Goal: Task Accomplishment & Management: Use online tool/utility

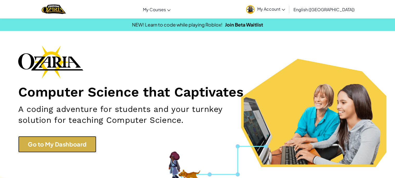
click at [43, 141] on link "Go to My Dashboard" at bounding box center [57, 144] width 78 height 16
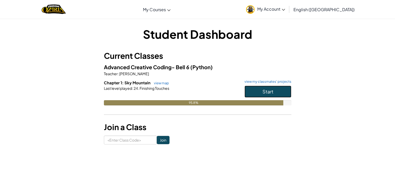
click at [260, 87] on button "Start" at bounding box center [268, 92] width 47 height 12
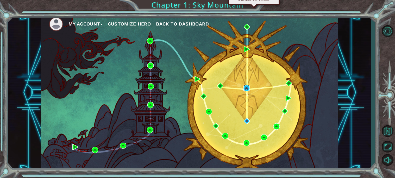
click at [247, 86] on img at bounding box center [247, 88] width 6 height 6
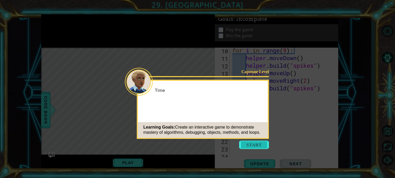
scroll to position [113, 0]
click at [257, 145] on button "Start" at bounding box center [254, 145] width 30 height 8
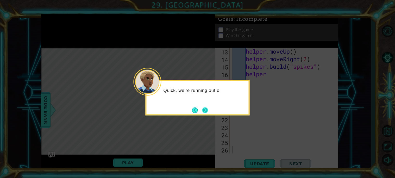
click at [206, 114] on button "Next" at bounding box center [205, 110] width 7 height 7
click at [206, 111] on button "Next" at bounding box center [205, 110] width 10 height 10
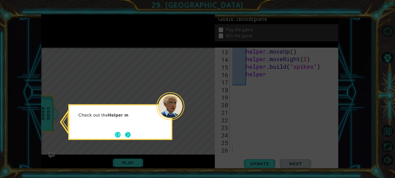
click at [126, 133] on button "Next" at bounding box center [128, 135] width 10 height 10
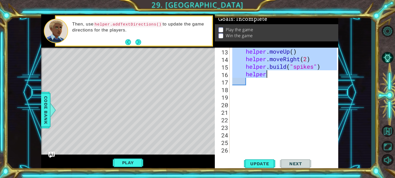
drag, startPoint x: 232, startPoint y: 94, endPoint x: 320, endPoint y: 72, distance: 90.5
click at [320, 72] on div "helper . moveUp ( ) helper . moveRight ( 2 ) helper . build ( "spikes" ) helper" at bounding box center [285, 108] width 108 height 121
type textarea "[DOMAIN_NAME]("spikes") helper"
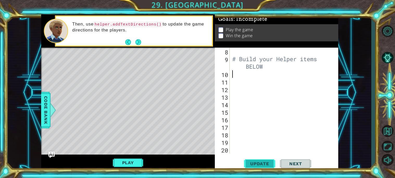
click at [263, 165] on span "Update" at bounding box center [259, 163] width 29 height 5
type textarea "for in range (6):"
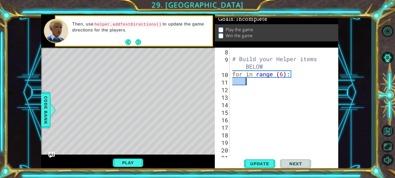
scroll to position [0, 0]
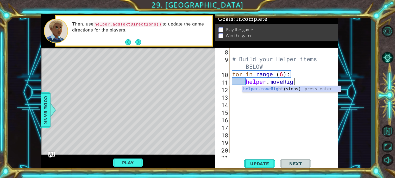
type textarea "helper.moveRight"
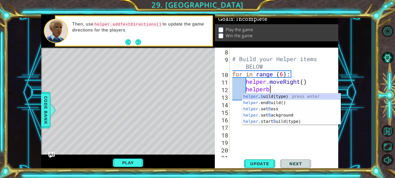
scroll to position [0, 1]
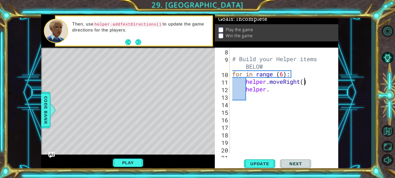
click at [303, 81] on div "# Build your Helper items BELOW for in range ( 6 ) : helper . moveRight ( ) hel…" at bounding box center [285, 108] width 108 height 121
click at [292, 90] on div "# Build your Helper items BELOW for in range ( 6 ) : helper . moveRight ( ) hel…" at bounding box center [285, 108] width 108 height 121
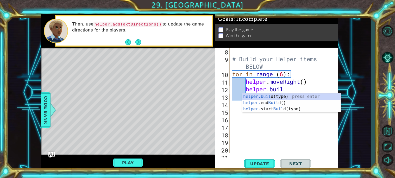
scroll to position [0, 2]
type textarea "[DOMAIN_NAME]"
click at [283, 102] on div "[DOMAIN_NAME] (type) press enter helper. end Build () press enter helper. start…" at bounding box center [291, 109] width 98 height 31
click at [290, 96] on div "[DOMAIN_NAME] (type) press enter helper. end Build () press enter helper. start…" at bounding box center [291, 109] width 98 height 31
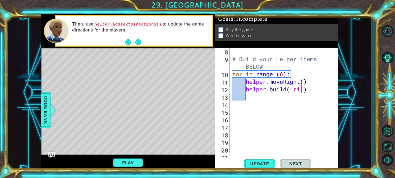
scroll to position [0, 3]
type textarea "[DOMAIN_NAME]("rightArrow")"
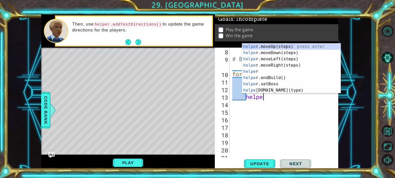
scroll to position [0, 1]
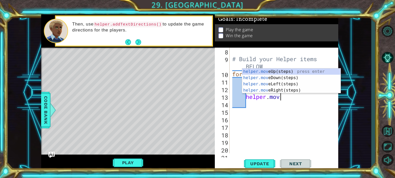
type textarea "helper.move"
click at [281, 90] on div "helper.move Up(steps) press enter helper.move Down(steps) press enter helper.mo…" at bounding box center [291, 87] width 98 height 38
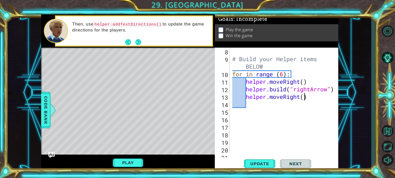
click at [305, 98] on div "# Build your Helper items BELOW for in range ( 6 ) : helper . moveRight ( ) hel…" at bounding box center [285, 108] width 108 height 121
type textarea "helper.moveRight()"
click at [320, 97] on div "# Build your Helper items BELOW for in range ( 6 ) : helper . moveRight ( ) hel…" at bounding box center [285, 108] width 108 height 121
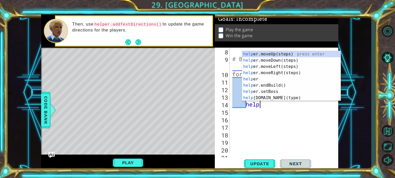
scroll to position [0, 1]
type textarea "helper"
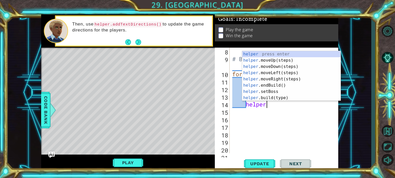
click at [294, 122] on div "# Build your Helper items BELOW for in range ( 6 ) : helper . moveRight ( ) hel…" at bounding box center [285, 108] width 108 height 121
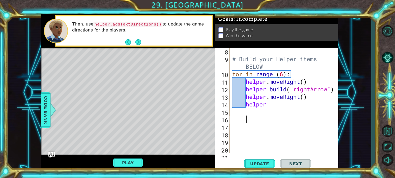
click at [282, 107] on div "# Build your Helper items BELOW for in range ( 6 ) : helper . moveRight ( ) hel…" at bounding box center [285, 108] width 108 height 121
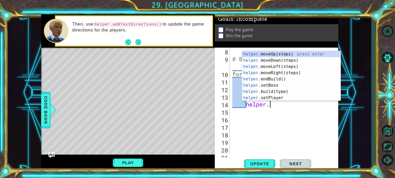
scroll to position [0, 1]
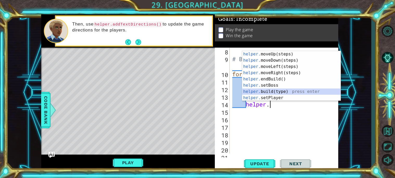
click at [282, 91] on div "helper. moveUp(steps) press enter helper. moveDown(steps) press enter helper. m…" at bounding box center [291, 82] width 98 height 63
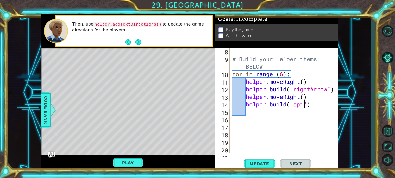
scroll to position [0, 3]
type textarea "[DOMAIN_NAME]("spikes")"
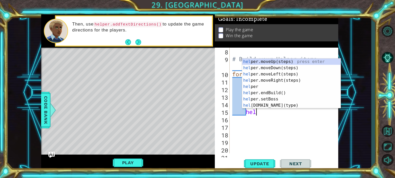
scroll to position [0, 1]
type textarea "helper"
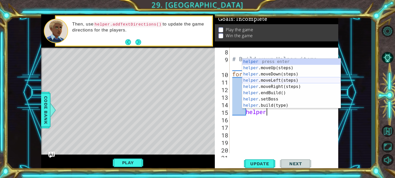
click at [294, 81] on div "helper press enter helper .moveUp(steps) press enter helper .moveDown(steps) pr…" at bounding box center [291, 90] width 98 height 63
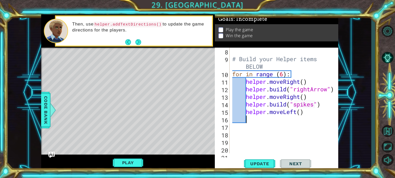
click at [301, 112] on div "# Build your Helper items BELOW for in range ( 6 ) : helper . moveRight ( ) hel…" at bounding box center [285, 108] width 108 height 121
type textarea "helper.moveLeft()"
click at [330, 114] on div "# Build your Helper items BELOW for in range ( 6 ) : helper . moveRight ( ) hel…" at bounding box center [285, 108] width 108 height 121
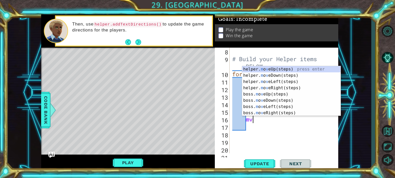
type textarea "m"
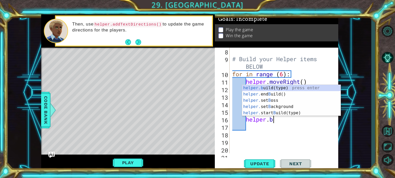
scroll to position [0, 1]
type textarea "helper."
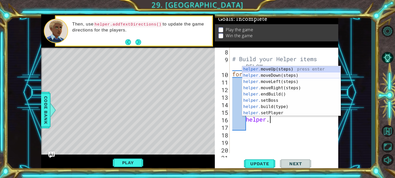
click at [278, 73] on div "helper. moveUp(steps) press enter helper. moveDown(steps) press enter helper. m…" at bounding box center [291, 97] width 98 height 63
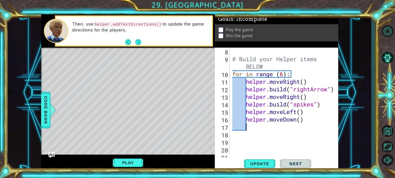
scroll to position [0, 0]
click at [313, 121] on div "# Build your Helper items BELOW for in range ( 6 ) : helper . moveRight ( ) hel…" at bounding box center [285, 108] width 108 height 121
type textarea "helper.moveDown()"
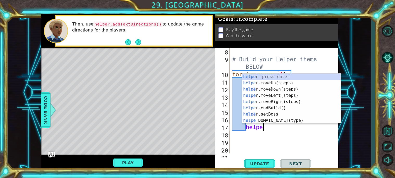
scroll to position [0, 1]
type textarea "helper"
click at [255, 136] on div "# Build your Helper items BELOW for in range ( 6 ) : helper . moveRight ( ) hel…" at bounding box center [285, 108] width 108 height 121
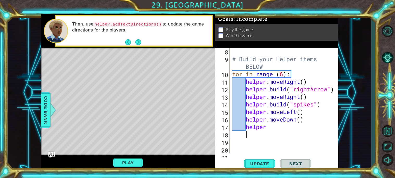
click at [286, 127] on div "# Build your Helper items BELOW for in range ( 6 ) : helper . moveRight ( ) hel…" at bounding box center [285, 108] width 108 height 121
type textarea "helper."
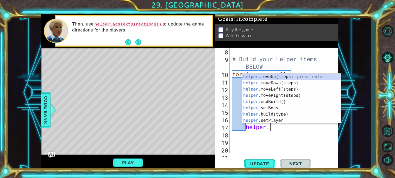
scroll to position [0, 1]
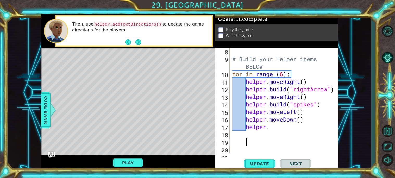
click at [294, 139] on div "# Build your Helper items BELOW for in range ( 6 ) : helper . moveRight ( ) hel…" at bounding box center [285, 108] width 108 height 121
click at [292, 129] on div "# Build your Helper items BELOW for in range ( 6 ) : helper . moveRight ( ) hel…" at bounding box center [285, 108] width 108 height 121
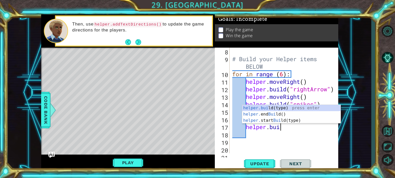
scroll to position [0, 2]
click at [271, 107] on div "helper.buil d(type) press enter helper. end Buil d() press enter helper. start …" at bounding box center [291, 120] width 98 height 31
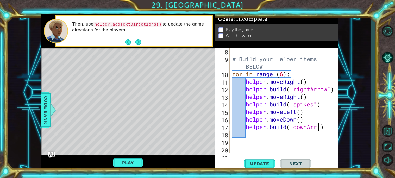
scroll to position [0, 4]
click at [260, 161] on span "Update" at bounding box center [259, 163] width 29 height 5
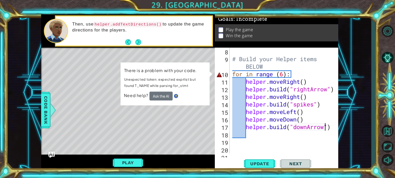
click at [251, 73] on div "# Build your Helper items BELOW for in range ( 6 ) : helper . moveRight ( ) hel…" at bounding box center [285, 108] width 108 height 121
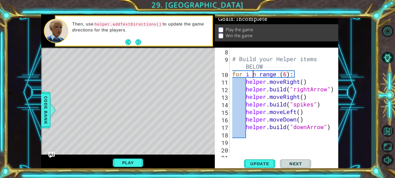
scroll to position [0, 1]
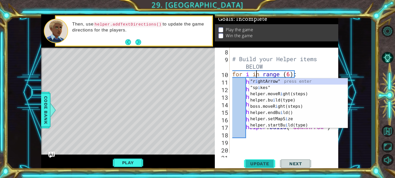
type textarea "for i in range (6):"
click at [255, 159] on button "Update" at bounding box center [259, 164] width 31 height 12
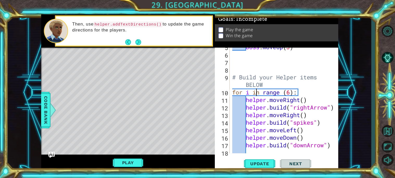
scroll to position [49, 0]
drag, startPoint x: 233, startPoint y: 92, endPoint x: 309, endPoint y: 94, distance: 76.1
click at [309, 94] on div "boss . moveUp ( 3 ) # Build your Helper items BELOW for i in range ( 6 ) : help…" at bounding box center [285, 104] width 108 height 121
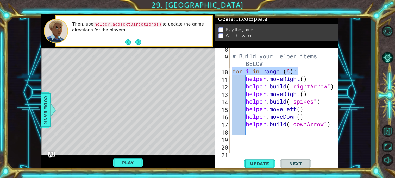
scroll to position [76, 0]
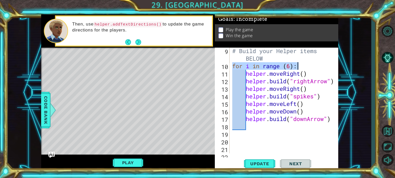
click at [278, 128] on div "# Build your Helper items BELOW for i in range ( 6 ) : helper . moveRight ( ) h…" at bounding box center [285, 111] width 108 height 128
type textarea "for i in range (6):"
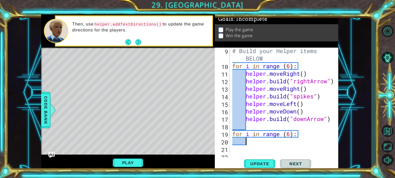
scroll to position [0, 0]
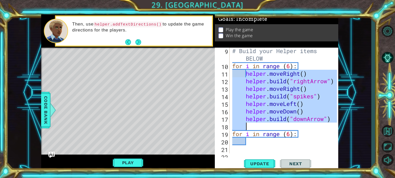
drag, startPoint x: 247, startPoint y: 72, endPoint x: 321, endPoint y: 123, distance: 90.2
click at [321, 123] on div "# Build your Helper items BELOW for i in range ( 6 ) : helper . moveRight ( ) h…" at bounding box center [285, 111] width 108 height 128
type textarea "[DOMAIN_NAME]("downArrow")"
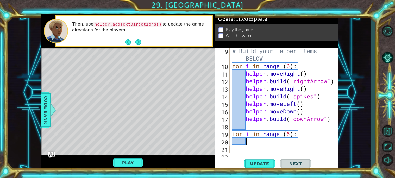
click at [267, 145] on div "# Build your Helper items BELOW for i in range ( 6 ) : helper . moveRight ( ) h…" at bounding box center [285, 111] width 108 height 128
paste textarea "helper.moveRight()"
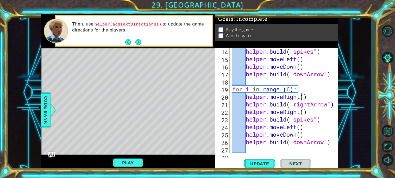
click at [301, 96] on div "helper . build ( "spikes" ) helper . moveLeft ( ) helper . moveDown ( ) helper …" at bounding box center [285, 108] width 108 height 121
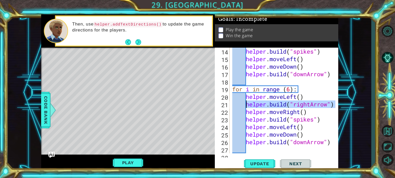
drag, startPoint x: 335, startPoint y: 104, endPoint x: 246, endPoint y: 104, distance: 88.8
click at [246, 104] on div "helper.moveLeft() 14 15 16 17 18 19 20 21 22 23 24 25 26 27 28 helper . build (…" at bounding box center [276, 101] width 122 height 106
type textarea "[DOMAIN_NAME]("rightArrow")"
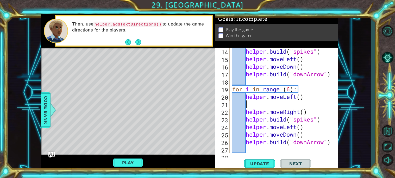
scroll to position [0, 0]
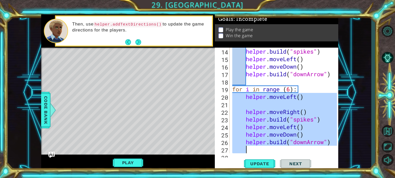
drag, startPoint x: 233, startPoint y: 96, endPoint x: 326, endPoint y: 147, distance: 106.5
click at [326, 147] on div "helper . build ( "spikes" ) helper . moveLeft ( ) helper . moveDown ( ) helper …" at bounding box center [285, 108] width 108 height 121
type textarea "[DOMAIN_NAME]("downArrow")"
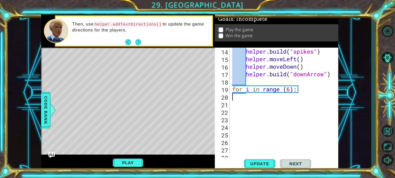
click at [326, 99] on div "helper . build ( "spikes" ) helper . moveLeft ( ) helper . moveDown ( ) helper …" at bounding box center [285, 108] width 108 height 121
click at [314, 90] on div "helper . build ( "spikes" ) helper . moveLeft ( ) helper . moveDown ( ) helper …" at bounding box center [285, 108] width 108 height 121
type textarea "for i in range (6):"
paste textarea "helper.moveRight()"
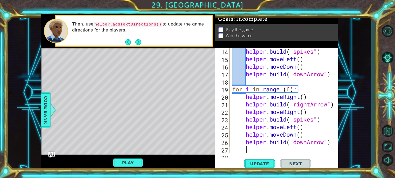
click at [288, 96] on div "helper . build ( "spikes" ) helper . moveLeft ( ) helper . moveDown ( ) helper …" at bounding box center [285, 108] width 108 height 121
click at [301, 95] on div "helper . build ( "spikes" ) helper . moveLeft ( ) helper . moveDown ( ) helper …" at bounding box center [285, 108] width 108 height 121
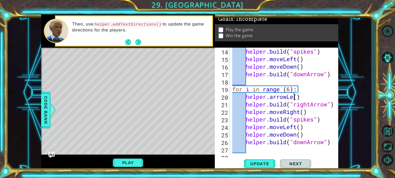
scroll to position [0, 3]
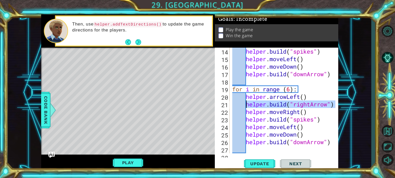
drag, startPoint x: 337, startPoint y: 105, endPoint x: 247, endPoint y: 105, distance: 89.6
click at [247, 105] on div "helper.arrowLeft() 14 15 16 17 18 19 20 21 22 23 24 25 26 27 28 helper . build …" at bounding box center [276, 101] width 122 height 106
type textarea "[DOMAIN_NAME]("rightArrow")"
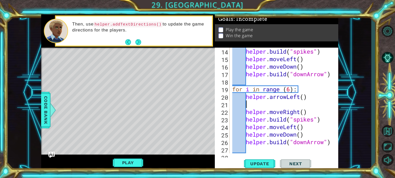
scroll to position [0, 0]
click at [300, 112] on div "helper . build ( "spikes" ) helper . moveLeft ( ) helper . moveDown ( ) helper …" at bounding box center [285, 108] width 108 height 121
click at [298, 127] on div "helper . build ( "spikes" ) helper . moveLeft ( ) helper . moveDown ( ) helper …" at bounding box center [285, 108] width 108 height 121
click at [297, 136] on div "helper . build ( "spikes" ) helper . moveLeft ( ) helper . moveDown ( ) helper …" at bounding box center [285, 108] width 108 height 121
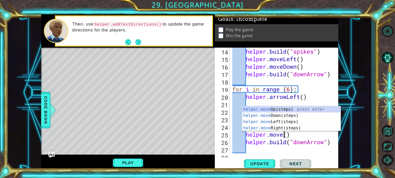
scroll to position [0, 2]
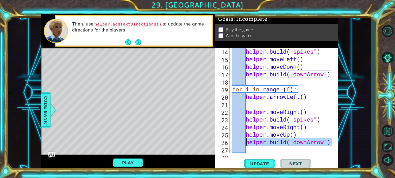
drag, startPoint x: 331, startPoint y: 141, endPoint x: 247, endPoint y: 143, distance: 84.7
click at [247, 143] on div "helper . build ( "spikes" ) helper . moveLeft ( ) helper . moveDown ( ) helper …" at bounding box center [285, 108] width 108 height 121
type textarea "[DOMAIN_NAME]("downArrow")"
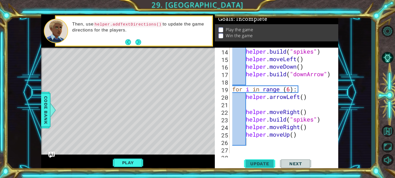
click at [246, 163] on span "Update" at bounding box center [259, 163] width 29 height 5
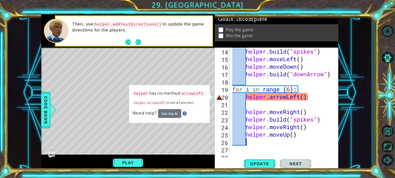
click at [270, 96] on div "helper . build ( "spikes" ) helper . moveLeft ( ) helper . moveDown ( ) helper …" at bounding box center [285, 108] width 108 height 121
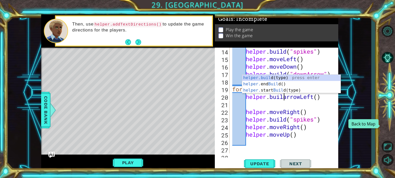
type textarea "helper.buildarrowLeft()"
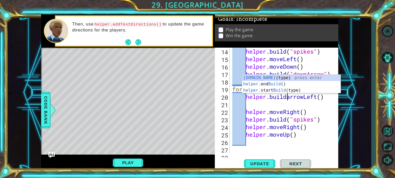
click at [317, 107] on div "helper . build ( "spikes" ) helper . moveLeft ( ) helper . moveDown ( ) helper …" at bounding box center [285, 108] width 108 height 121
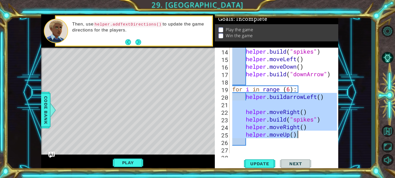
drag, startPoint x: 247, startPoint y: 96, endPoint x: 318, endPoint y: 134, distance: 80.5
click at [318, 134] on div "helper . build ( "spikes" ) helper . moveLeft ( ) helper . moveDown ( ) helper …" at bounding box center [285, 108] width 108 height 121
type textarea "helper.moveRight() helper.moveUp()"
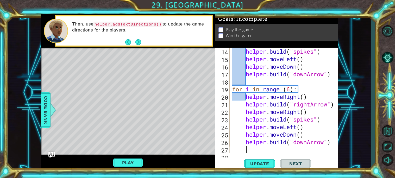
click at [300, 96] on div "helper . build ( "spikes" ) helper . moveLeft ( ) helper . moveDown ( ) helper …" at bounding box center [285, 108] width 108 height 121
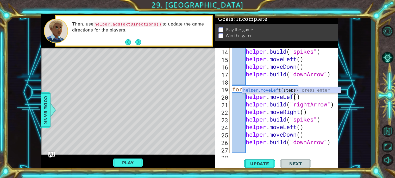
scroll to position [0, 3]
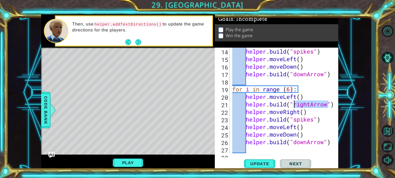
drag, startPoint x: 329, startPoint y: 104, endPoint x: 295, endPoint y: 102, distance: 33.7
click at [295, 102] on div "helper . build ( "spikes" ) helper . moveLeft ( ) helper . moveDown ( ) helper …" at bounding box center [285, 108] width 108 height 121
type textarea "[DOMAIN_NAME]("rightArrow")"
drag, startPoint x: 246, startPoint y: 104, endPoint x: 339, endPoint y: 104, distance: 93.0
click at [339, 104] on div "1 ההההההההההההההההההההההההההההההההההההההההההההההההההההההההההההההההההההההההההההה…" at bounding box center [190, 92] width 364 height 157
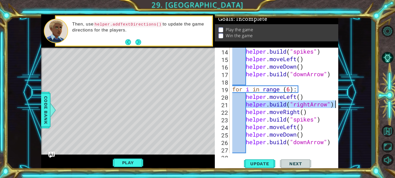
scroll to position [0, 0]
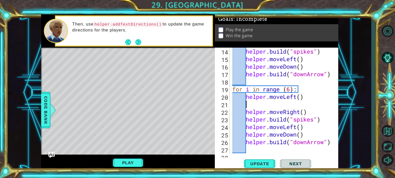
click at [299, 113] on div "helper . build ( "spikes" ) helper . moveLeft ( ) helper . moveDown ( ) helper …" at bounding box center [285, 108] width 108 height 121
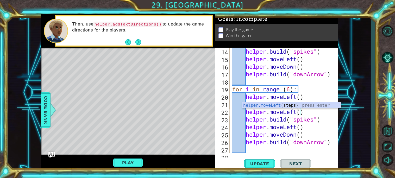
scroll to position [0, 3]
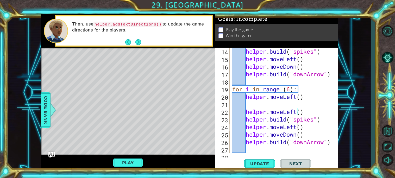
click at [298, 126] on div "helper . build ( "spikes" ) helper . moveLeft ( ) helper . moveDown ( ) helper …" at bounding box center [285, 108] width 108 height 121
click at [298, 134] on div "helper . build ( "spikes" ) helper . moveLeft ( ) helper . moveDown ( ) helper …" at bounding box center [285, 108] width 108 height 121
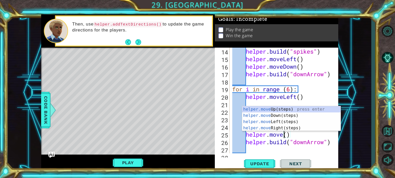
scroll to position [0, 2]
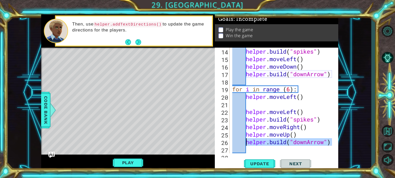
drag, startPoint x: 333, startPoint y: 142, endPoint x: 247, endPoint y: 143, distance: 86.0
click at [247, 143] on div "helper.moveUp() 14 15 16 17 18 19 20 21 22 23 24 25 26 27 28 helper . build ( "…" at bounding box center [276, 101] width 122 height 106
type textarea "[DOMAIN_NAME]("downArrow")"
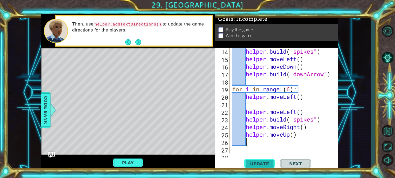
click at [248, 162] on span "Update" at bounding box center [259, 163] width 29 height 5
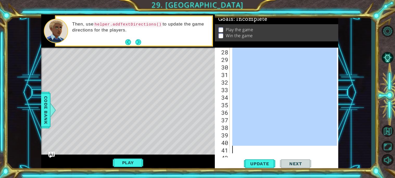
scroll to position [234, 0]
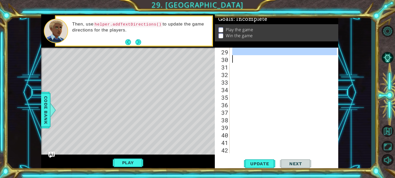
drag, startPoint x: 248, startPoint y: 95, endPoint x: 305, endPoint y: 53, distance: 71.7
click at [305, 53] on div at bounding box center [285, 108] width 108 height 121
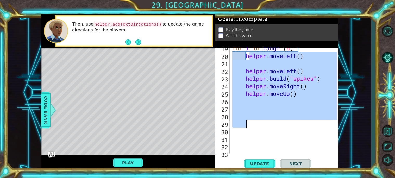
scroll to position [160, 0]
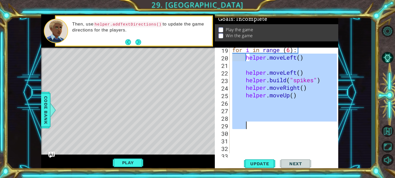
click at [247, 54] on div "for i in range ( 6 ) : helper . moveLeft ( ) helper . moveLeft ( ) helper . bui…" at bounding box center [285, 106] width 108 height 121
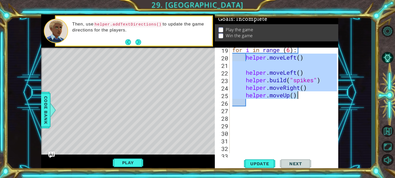
drag, startPoint x: 247, startPoint y: 54, endPoint x: 320, endPoint y: 98, distance: 85.2
click at [320, 98] on div "for i in range ( 6 ) : helper . moveLeft ( ) helper . moveLeft ( ) helper . bui…" at bounding box center [285, 106] width 108 height 121
type textarea "helper.moveRight() helper.moveUp()"
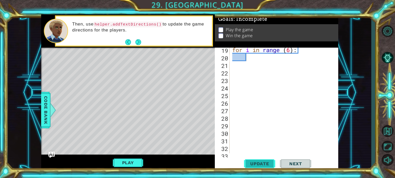
click at [267, 162] on span "Update" at bounding box center [259, 163] width 29 height 5
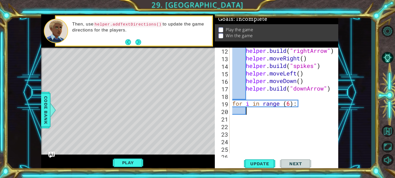
scroll to position [106, 0]
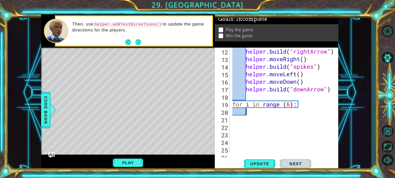
click at [145, 159] on div "Play" at bounding box center [128, 163] width 174 height 16
click at [135, 162] on button "Play" at bounding box center [128, 163] width 30 height 10
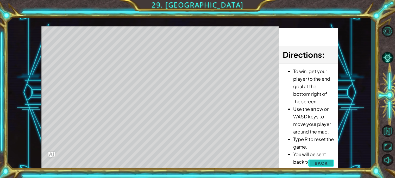
click at [315, 162] on span "Back" at bounding box center [321, 163] width 13 height 5
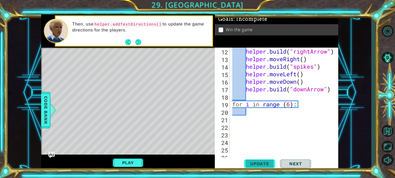
click at [255, 159] on button "Update" at bounding box center [259, 164] width 31 height 12
drag, startPoint x: 300, startPoint y: 104, endPoint x: 217, endPoint y: 108, distance: 83.7
click at [217, 108] on div "12 13 14 15 16 17 18 19 20 21 22 23 24 25 26 helper . build ( "rightArrow" ) he…" at bounding box center [276, 101] width 122 height 106
type textarea "for i in range (6):"
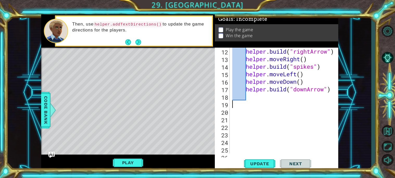
scroll to position [0, 0]
click at [258, 169] on button "Update" at bounding box center [259, 164] width 31 height 12
type textarea "for i in range (6):"
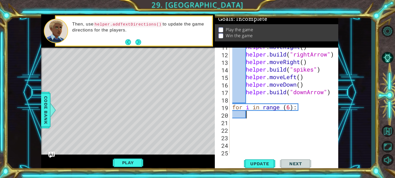
scroll to position [135, 0]
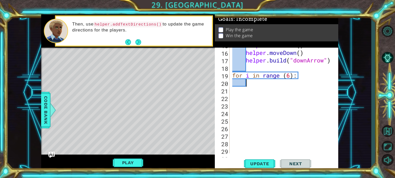
type textarea "m"
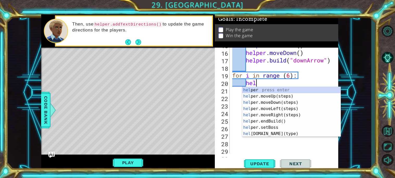
scroll to position [0, 1]
type textarea "helper"
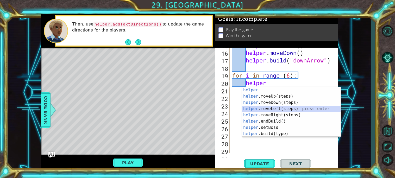
click at [280, 110] on div "helper press enter helper .moveUp(steps) press enter helper .moveDown(steps) pr…" at bounding box center [291, 118] width 98 height 63
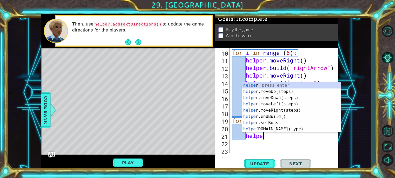
type textarea "helper"
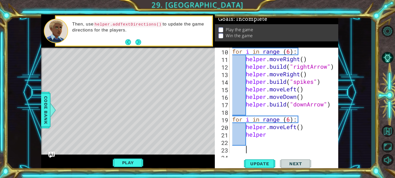
click at [314, 152] on div "for i in range ( 6 ) : helper . moveRight ( ) helper . build ( "rightArrow" ) h…" at bounding box center [285, 108] width 108 height 121
click at [278, 136] on div "for i in range ( 6 ) : helper . moveRight ( ) helper . build ( "rightArrow" ) h…" at bounding box center [285, 108] width 108 height 121
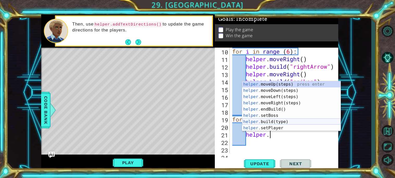
click at [299, 122] on div "helper. moveUp(steps) press enter helper. moveDown(steps) press enter helper. m…" at bounding box center [291, 112] width 98 height 63
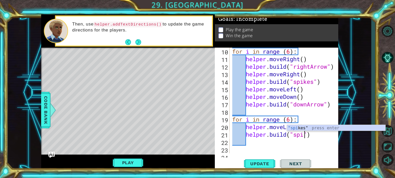
scroll to position [0, 3]
type textarea "[DOMAIN_NAME]("spikes")"
click at [324, 145] on div "for i in range ( 6 ) : helper . moveRight ( ) helper . build ( "rightArrow" ) h…" at bounding box center [285, 108] width 108 height 121
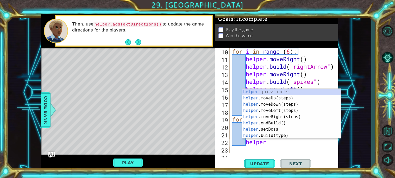
scroll to position [0, 1]
type textarea "helper."
click at [278, 146] on div "for i in range ( 6 ) : helper . moveRight ( ) helper . build ( "rightArrow" ) h…" at bounding box center [285, 108] width 108 height 121
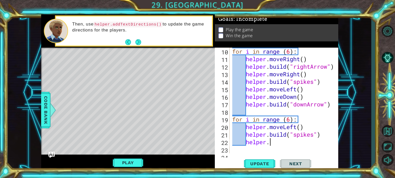
click at [287, 144] on div "for i in range ( 6 ) : helper . moveRight ( ) helper . build ( "rightArrow" ) h…" at bounding box center [285, 108] width 108 height 121
type textarea "helper.m"
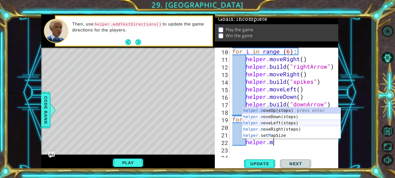
click at [275, 122] on div "helper.m oveUp(steps) press enter helper.m oveDown(steps) press enter helper.m …" at bounding box center [291, 130] width 98 height 44
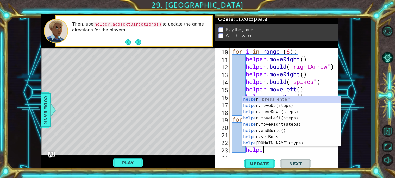
scroll to position [0, 1]
type textarea "helper"
click at [277, 104] on div "helper press enter helper .moveUp(steps) press enter helper .moveDown(steps) pr…" at bounding box center [291, 127] width 98 height 63
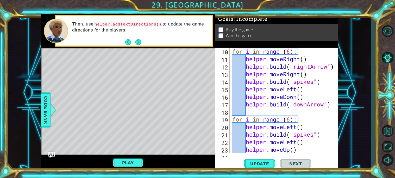
scroll to position [0, 0]
click at [321, 147] on div "for i in range ( 6 ) : helper . moveRight ( ) helper . build ( "rightArrow" ) h…" at bounding box center [285, 108] width 108 height 121
type textarea "helper.moveUp()"
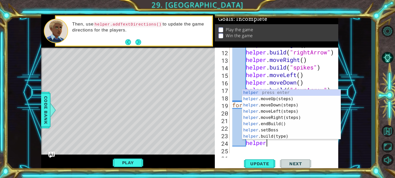
scroll to position [0, 1]
click at [297, 136] on div "helper press enter helper .moveUp(steps) press enter helper .moveDown(steps) pr…" at bounding box center [291, 121] width 98 height 63
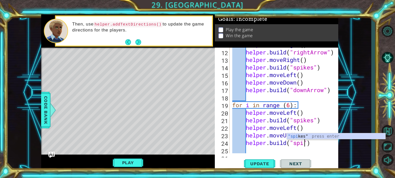
scroll to position [0, 3]
click at [258, 163] on span "Update" at bounding box center [259, 163] width 29 height 5
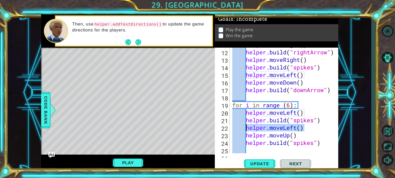
drag, startPoint x: 313, startPoint y: 128, endPoint x: 246, endPoint y: 127, distance: 66.4
click at [246, 127] on div "helper . moveRight ( ) helper . build ( "rightArrow" ) helper . moveRight ( ) h…" at bounding box center [285, 101] width 108 height 121
type textarea "helper.moveLeft()"
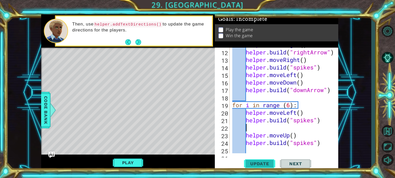
click at [252, 161] on span "Update" at bounding box center [259, 163] width 29 height 5
click at [127, 165] on button "Play" at bounding box center [128, 163] width 30 height 10
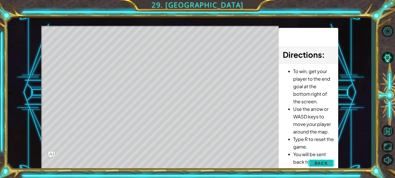
click at [329, 166] on button "Back" at bounding box center [321, 163] width 26 height 10
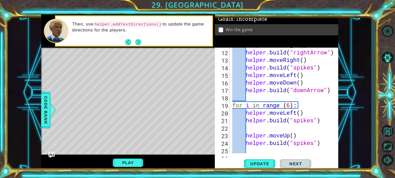
click at [272, 128] on div "helper . moveRight ( ) helper . build ( "rightArrow" ) helper . moveRight ( ) h…" at bounding box center [285, 101] width 108 height 121
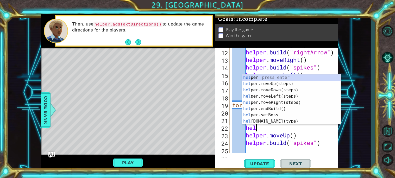
scroll to position [0, 1]
type textarea "helper"
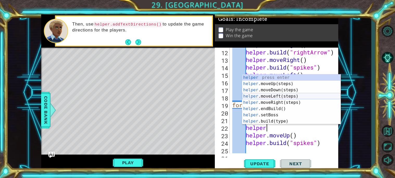
click at [264, 94] on div "helper press enter helper .moveUp(steps) press enter helper .moveDown(steps) pr…" at bounding box center [291, 105] width 98 height 63
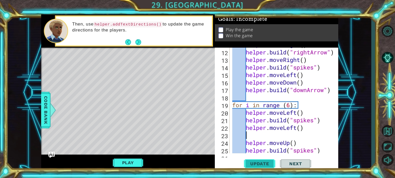
click at [265, 161] on button "Update" at bounding box center [259, 164] width 31 height 12
click at [257, 135] on div "helper . moveRight ( ) helper . build ( "rightArrow" ) helper . moveRight ( ) h…" at bounding box center [285, 101] width 108 height 121
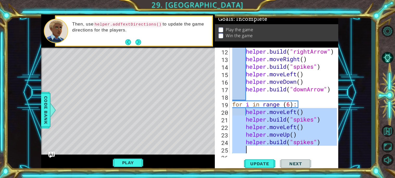
scroll to position [106, 0]
drag, startPoint x: 246, startPoint y: 112, endPoint x: 315, endPoint y: 148, distance: 77.2
click at [315, 148] on div "helper . build ( "rightArrow" ) helper . moveRight ( ) helper . build ( "spikes…" at bounding box center [285, 108] width 108 height 121
type textarea "[DOMAIN_NAME]("spikes")"
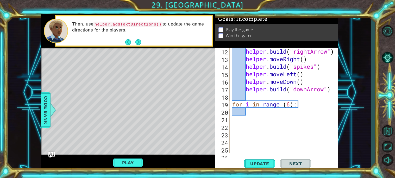
click at [298, 101] on div "helper . build ( "rightArrow" ) helper . moveRight ( ) helper . build ( "spikes…" at bounding box center [285, 108] width 108 height 121
type textarea "for i in range (6):"
click at [296, 100] on div "helper . build ( "rightArrow" ) helper . moveRight ( ) helper . build ( "spikes…" at bounding box center [285, 108] width 108 height 121
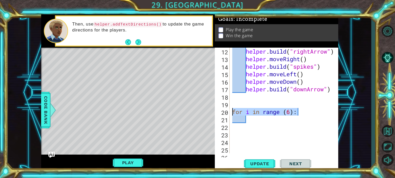
drag, startPoint x: 298, startPoint y: 113, endPoint x: 233, endPoint y: 113, distance: 65.4
click at [233, 113] on div "helper . build ( "rightArrow" ) helper . moveRight ( ) helper . build ( "spikes…" at bounding box center [285, 108] width 108 height 121
type textarea "for i in range (6):"
click at [234, 102] on div "helper . build ( "rightArrow" ) helper . moveRight ( ) helper . build ( "spikes…" at bounding box center [285, 108] width 108 height 121
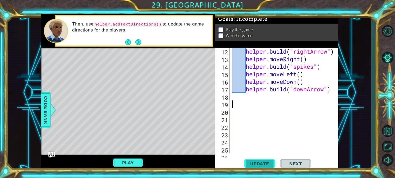
click at [265, 165] on span "Update" at bounding box center [259, 163] width 29 height 5
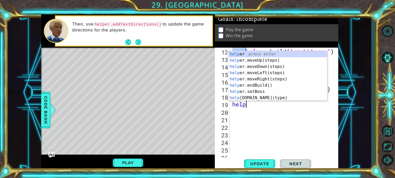
type textarea "helper"
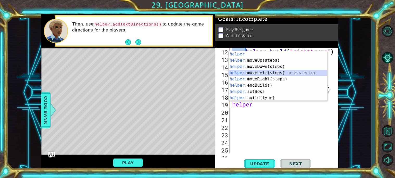
click at [275, 71] on div "helper press enter helper .moveUp(steps) press enter helper .moveDown(steps) pr…" at bounding box center [278, 82] width 98 height 63
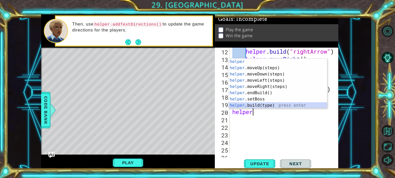
click at [263, 103] on div "helper press enter helper .moveUp(steps) press enter helper .moveDown(steps) pr…" at bounding box center [278, 90] width 98 height 63
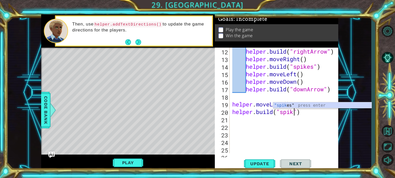
scroll to position [0, 3]
type textarea "[DOMAIN_NAME]("spikes")"
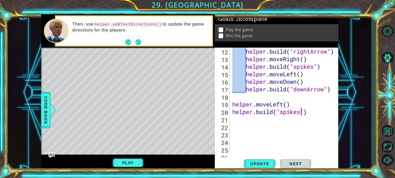
click at [321, 111] on div "helper . build ( "rightArrow" ) helper . moveRight ( ) helper . build ( "spikes…" at bounding box center [285, 108] width 108 height 121
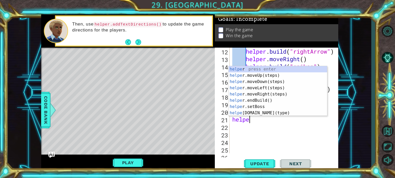
type textarea "helper"
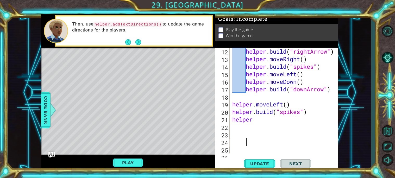
click at [278, 145] on div "helper . build ( "rightArrow" ) helper . moveRight ( ) helper . build ( "spikes…" at bounding box center [285, 108] width 108 height 121
click at [271, 117] on div "helper . build ( "rightArrow" ) helper . moveRight ( ) helper . build ( "spikes…" at bounding box center [285, 108] width 108 height 121
click at [269, 117] on div "helper . build ( "rightArrow" ) helper . moveRight ( ) helper . build ( "spikes…" at bounding box center [285, 108] width 108 height 121
type textarea "helper."
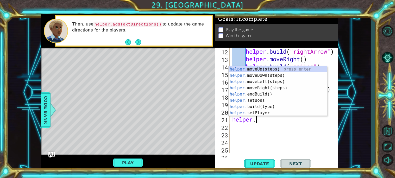
scroll to position [0, 1]
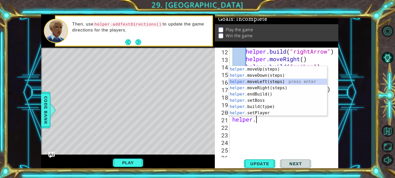
click at [264, 82] on div "helper. moveUp(steps) press enter helper. moveDown(steps) press enter helper. m…" at bounding box center [278, 97] width 98 height 63
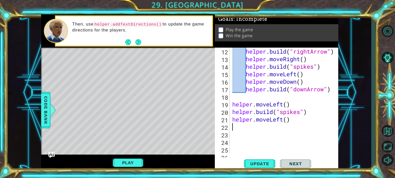
scroll to position [0, 0]
type textarea "helper"
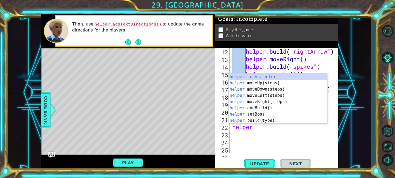
scroll to position [0, 1]
click at [268, 84] on div "helper press enter helper .moveUp(steps) press enter helper .moveDown(steps) pr…" at bounding box center [278, 105] width 98 height 63
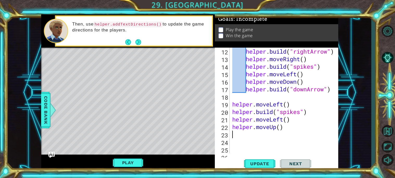
scroll to position [0, 0]
click at [298, 129] on div "helper . build ( "rightArrow" ) helper . moveRight ( ) helper . build ( "spikes…" at bounding box center [285, 108] width 108 height 121
type textarea "helper.moveUp()"
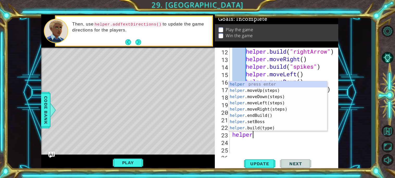
scroll to position [0, 1]
click at [268, 126] on div "helper press enter helper .moveUp(steps) press enter helper .moveDown(steps) pr…" at bounding box center [278, 112] width 98 height 63
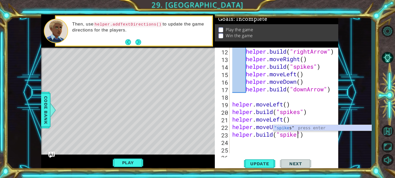
scroll to position [0, 3]
type textarea "[DOMAIN_NAME]("spikes")"
click at [310, 148] on div "helper . build ( "rightArrow" ) helper . moveRight ( ) helper . build ( "spikes…" at bounding box center [285, 108] width 108 height 121
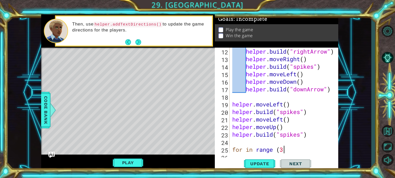
scroll to position [0, 2]
type textarea "for in range (3):"
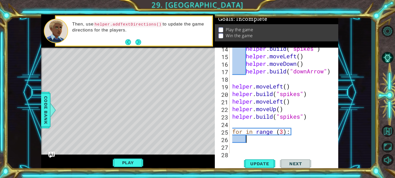
scroll to position [132, 0]
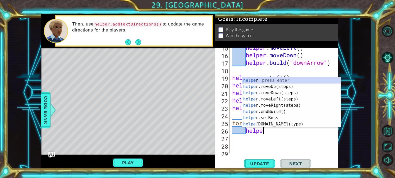
type textarea "helper"
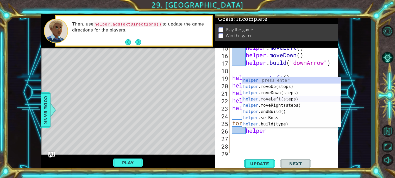
click at [270, 97] on div "helper press enter helper .moveUp(steps) press enter helper .moveDown(steps) pr…" at bounding box center [291, 108] width 98 height 63
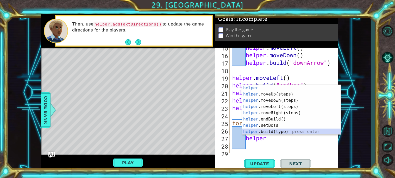
click at [290, 131] on div "helper press enter helper .moveUp(steps) press enter helper .moveDown(steps) pr…" at bounding box center [291, 116] width 98 height 63
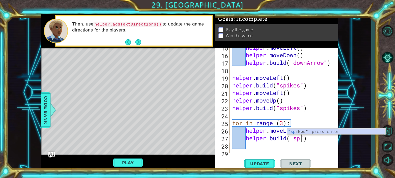
type textarea "[DOMAIN_NAME]("spikes")"
click at [327, 140] on div "helper . moveLeft ( ) helper . moveDown ( ) helper . build ( "downArrow" ) help…" at bounding box center [285, 104] width 108 height 121
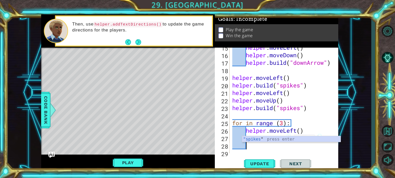
type textarea "helper"
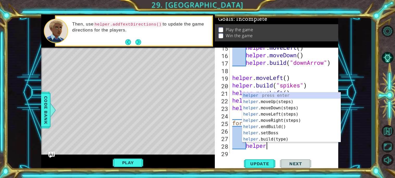
scroll to position [0, 1]
click at [281, 100] on div "helper press enter helper .moveUp(steps) press enter helper .moveDown(steps) pr…" at bounding box center [291, 123] width 98 height 63
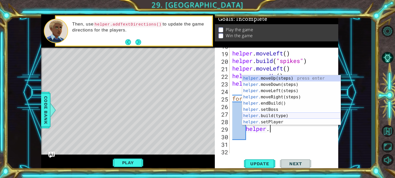
click at [271, 115] on div "helper. moveUp(steps) press enter helper. moveDown(steps) press enter helper. m…" at bounding box center [291, 106] width 98 height 63
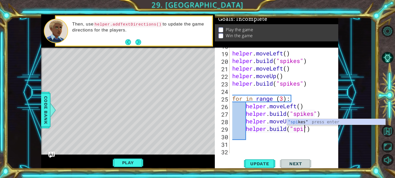
scroll to position [0, 3]
click at [259, 166] on span "Update" at bounding box center [259, 163] width 29 height 5
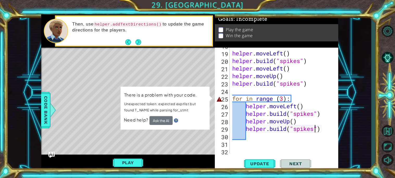
click at [253, 98] on div "helper . moveLeft ( ) helper . build ( "spikes" ) helper . moveLeft ( ) helper …" at bounding box center [285, 102] width 108 height 121
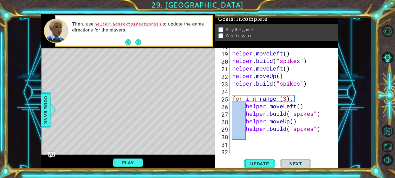
scroll to position [0, 1]
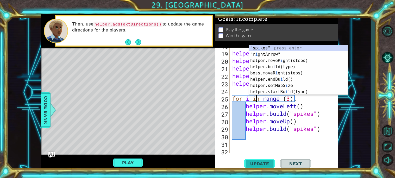
type textarea "for i in range (3):"
click at [258, 166] on span "Update" at bounding box center [259, 163] width 29 height 5
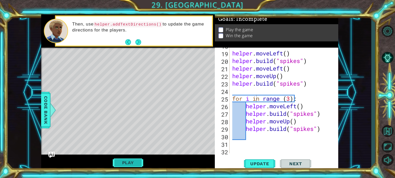
click at [130, 161] on button "Play" at bounding box center [128, 163] width 30 height 10
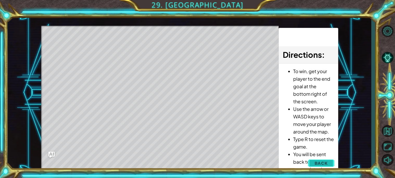
click at [330, 162] on button "Back" at bounding box center [321, 163] width 26 height 10
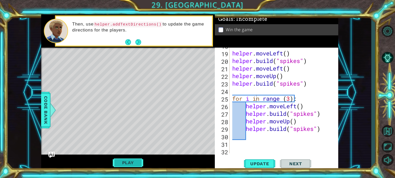
click at [134, 162] on button "Play" at bounding box center [128, 163] width 30 height 10
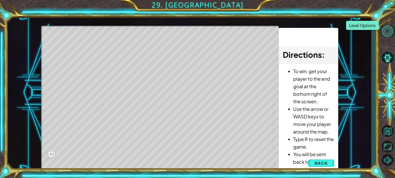
click at [385, 32] on button "Level Options" at bounding box center [387, 31] width 15 height 12
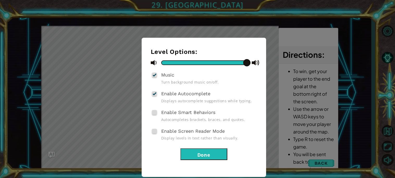
click at [211, 152] on button "Done" at bounding box center [203, 154] width 47 height 12
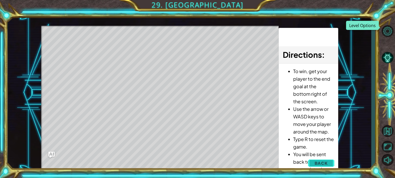
click at [316, 158] on button "Back" at bounding box center [321, 163] width 26 height 10
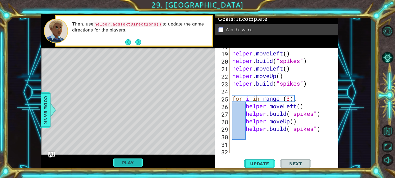
click at [125, 166] on button "Play" at bounding box center [128, 163] width 30 height 10
